Goal: Transaction & Acquisition: Purchase product/service

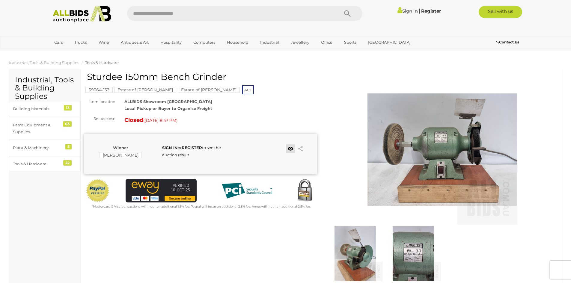
click at [288, 148] on link at bounding box center [290, 148] width 9 height 9
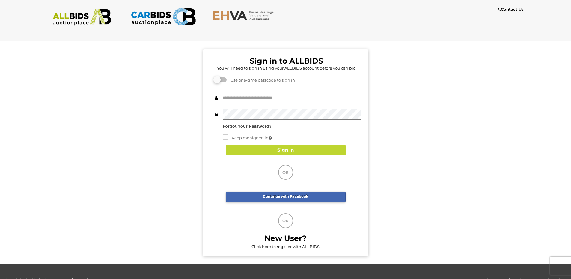
click at [262, 90] on div "Sign in to ALLBIDS You will need to sign in using your ALLBIDS account before y…" at bounding box center [285, 152] width 165 height 206
click at [271, 93] on input "text" at bounding box center [292, 98] width 138 height 10
